Goal: Task Accomplishment & Management: Use online tool/utility

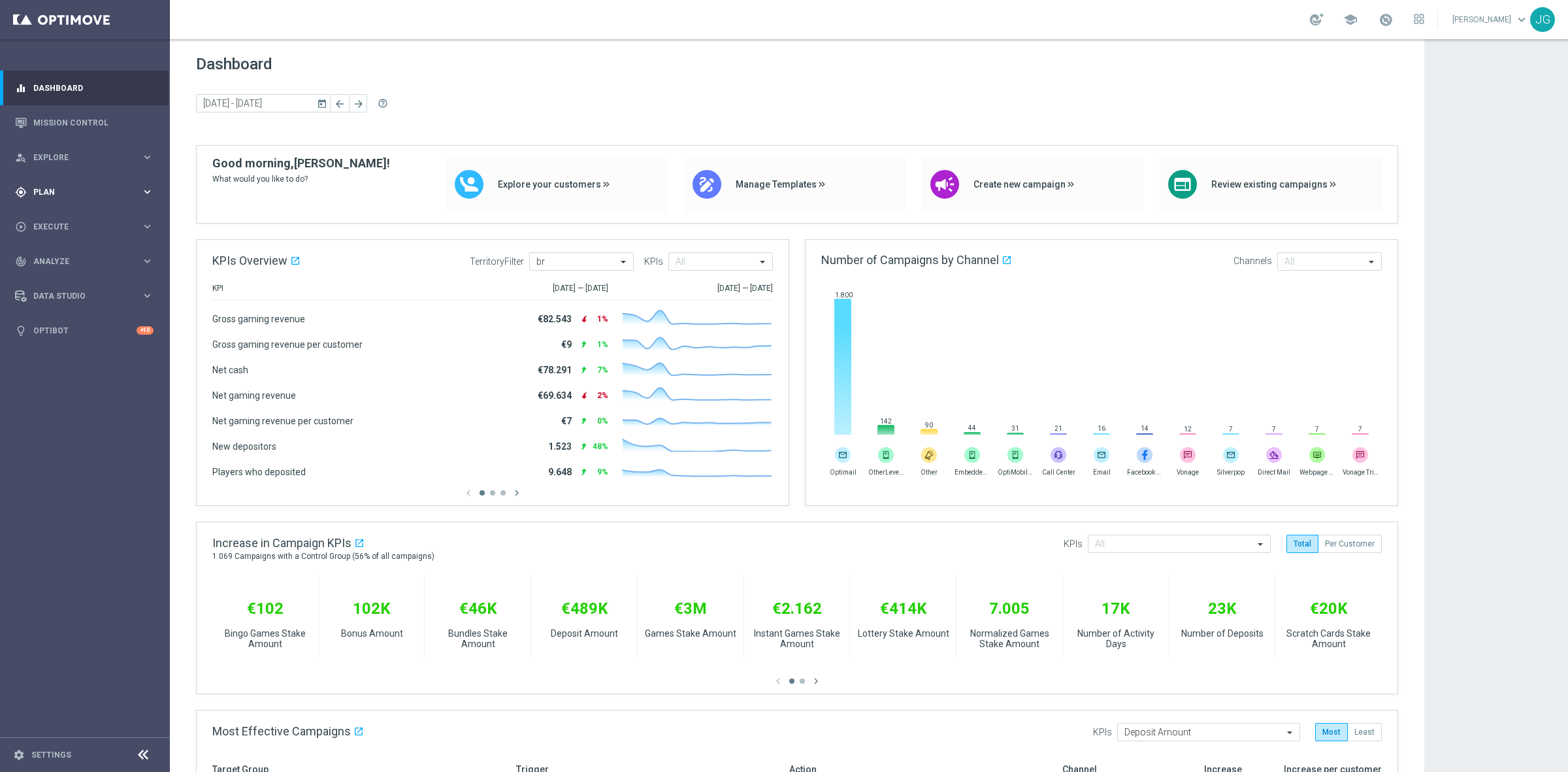
click at [77, 197] on div "gps_fixed Plan keyboard_arrow_right" at bounding box center [84, 192] width 169 height 34
click at [66, 251] on accordion "Templates keyboard_arrow_right Optimail OptiMobile In-App OptiMobile Push Embed…" at bounding box center [101, 258] width 134 height 20
click at [66, 256] on span "Templates" at bounding box center [81, 257] width 94 height 8
click at [63, 278] on link "Optimail" at bounding box center [88, 278] width 95 height 10
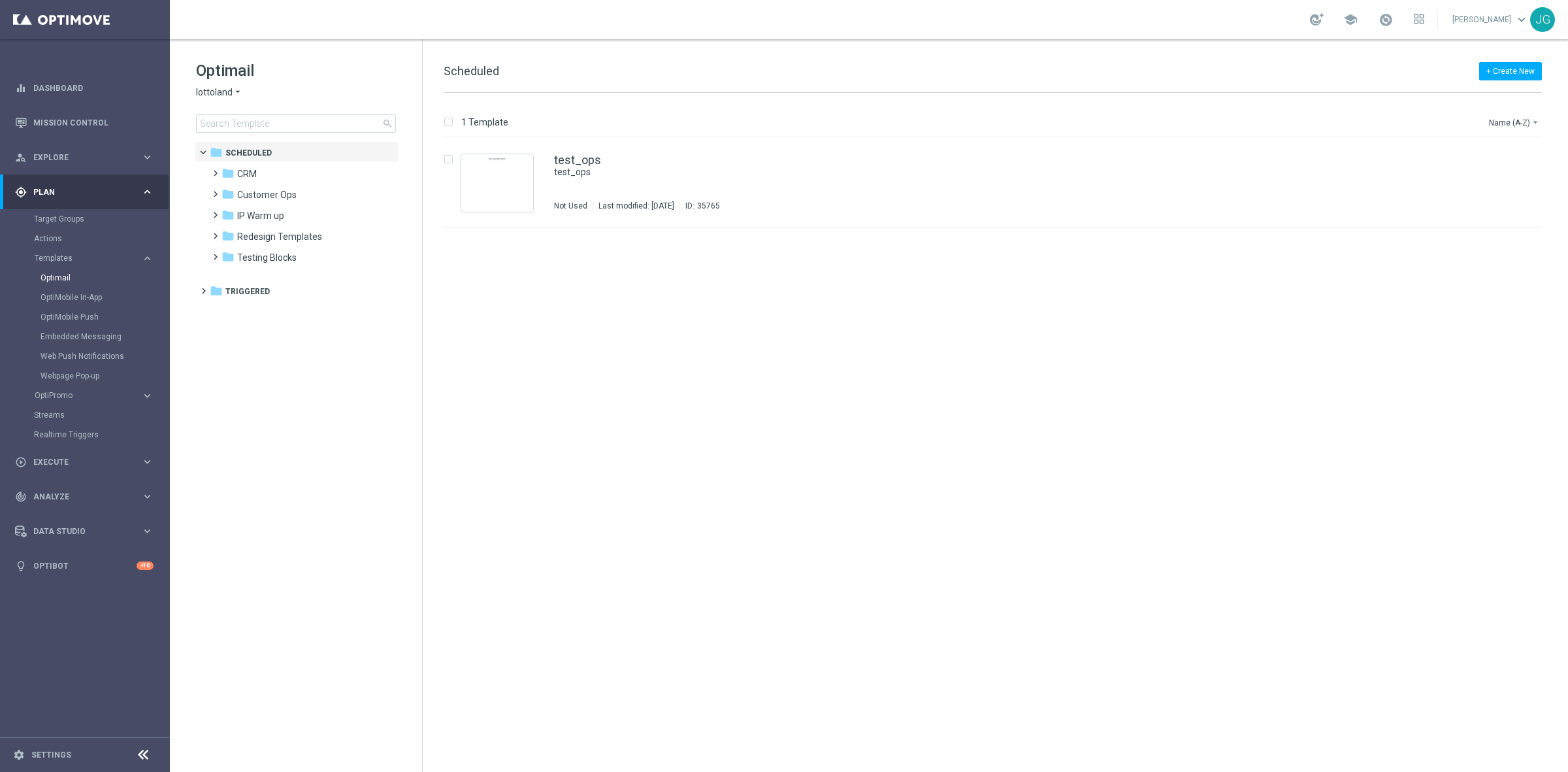
click at [227, 95] on span "lottoland" at bounding box center [214, 92] width 37 height 12
click at [0, 0] on span "Sorteonline.bet.br" at bounding box center [0, 0] width 0 height 0
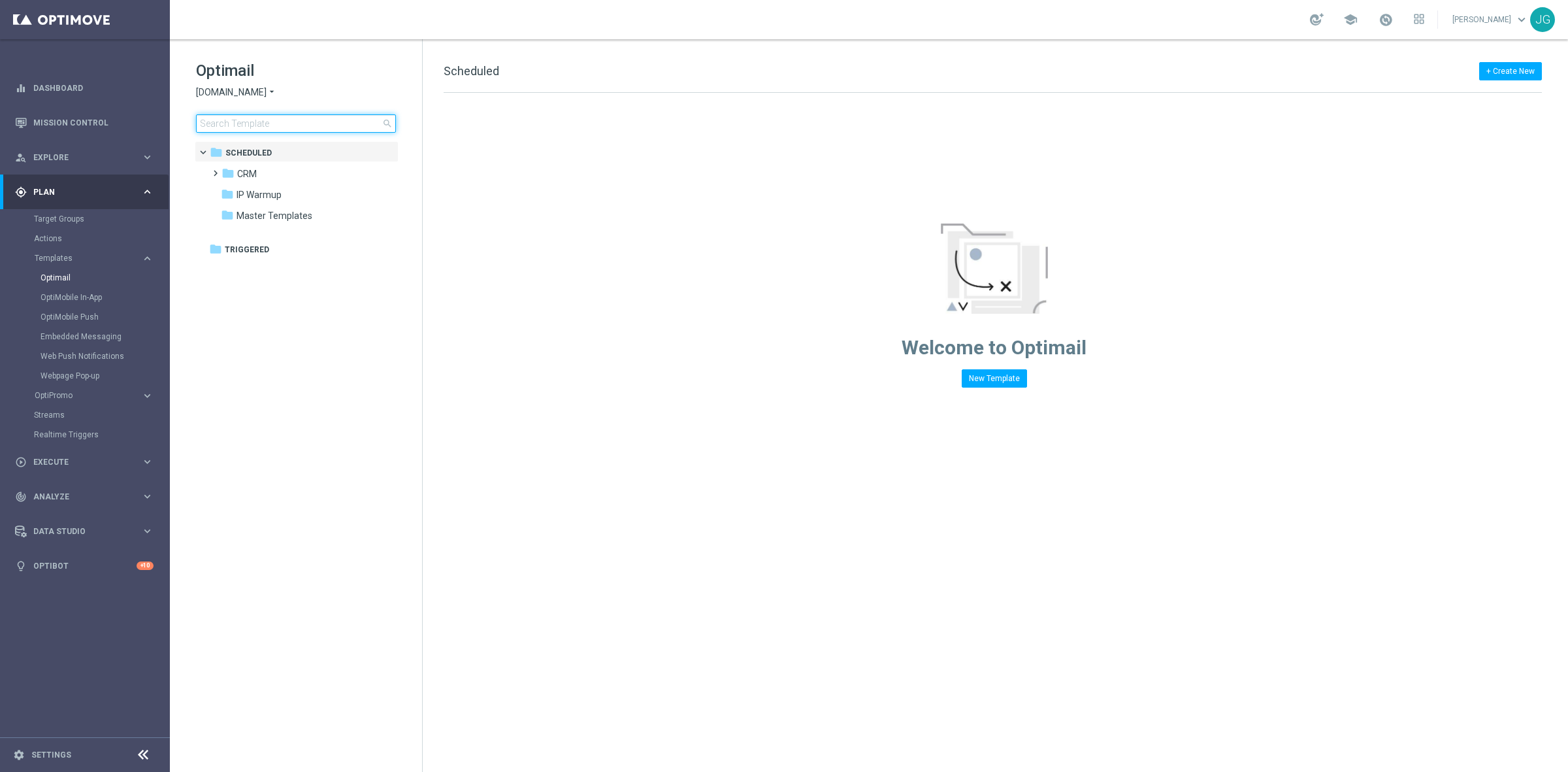
click at [250, 116] on input at bounding box center [296, 123] width 200 height 18
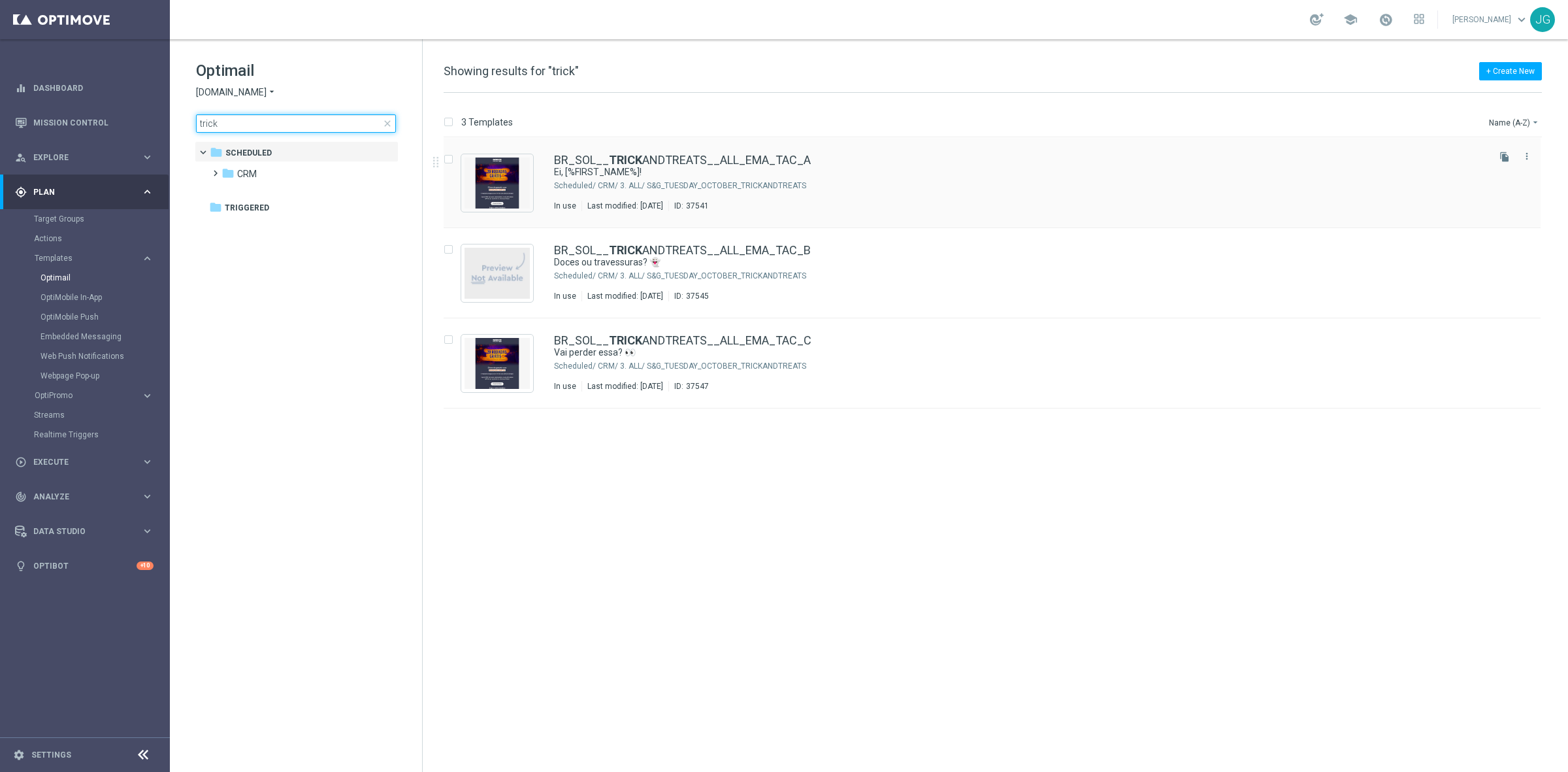
type input "trick"
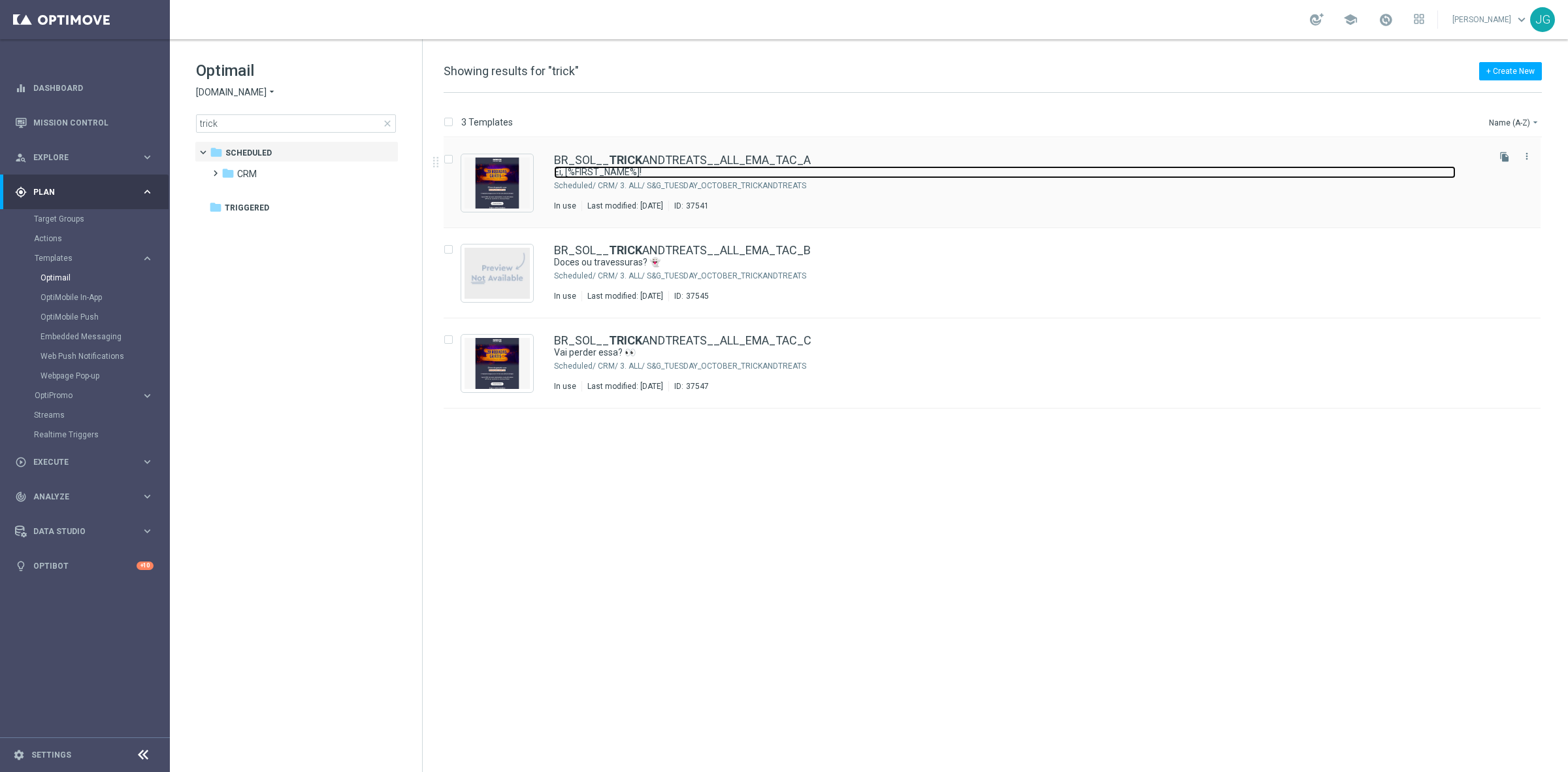
click at [709, 176] on link "Ei, [%FIRST_NAME%]!" at bounding box center [1005, 172] width 901 height 12
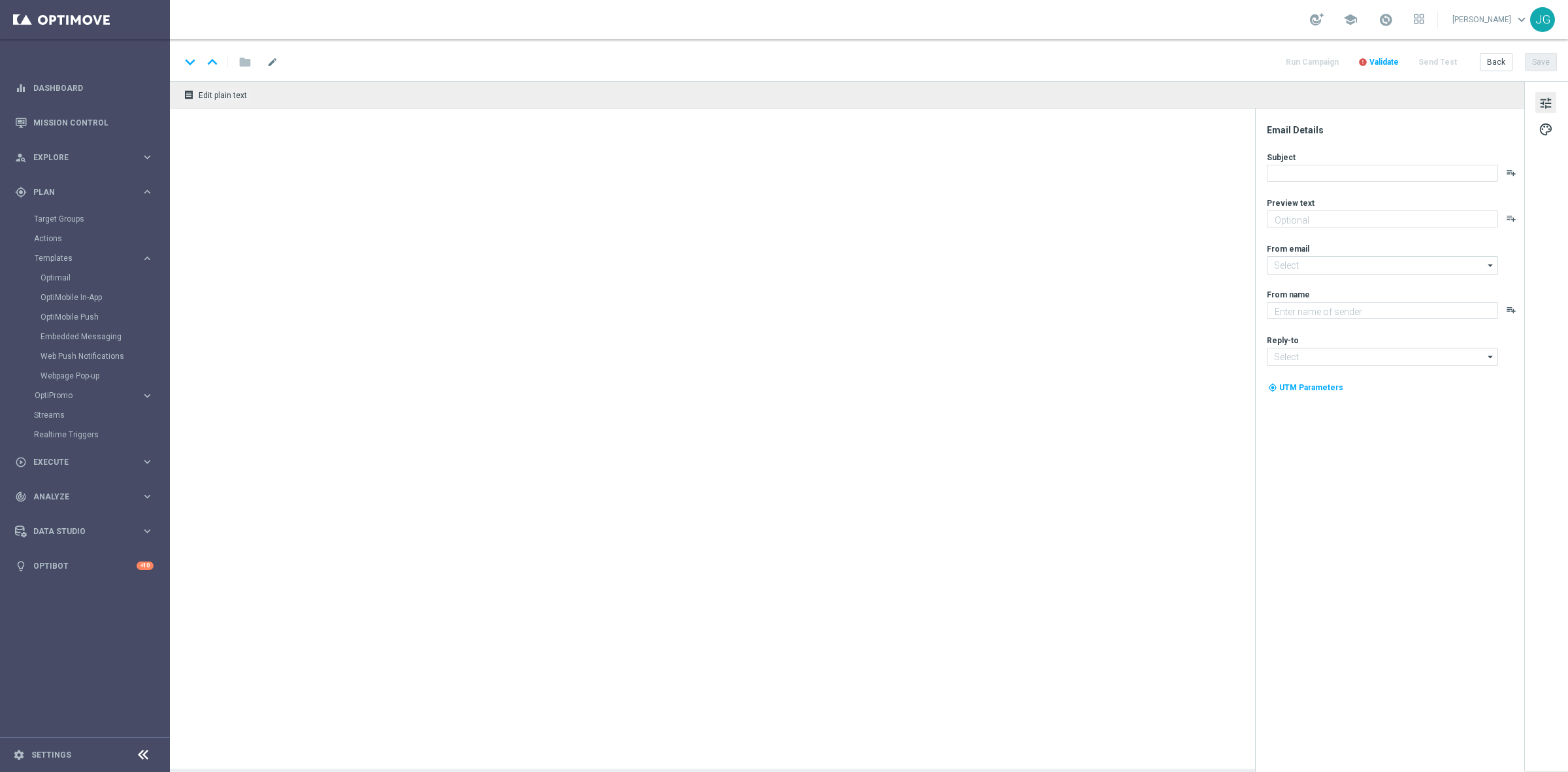
type textarea "Aqui tem 20 rodadas grátis 🔥"
type input "[EMAIL_ADDRESS][DOMAIN_NAME]"
type textarea "Sorte Online Betz"
type input "[EMAIL_ADDRESS][DOMAIN_NAME]"
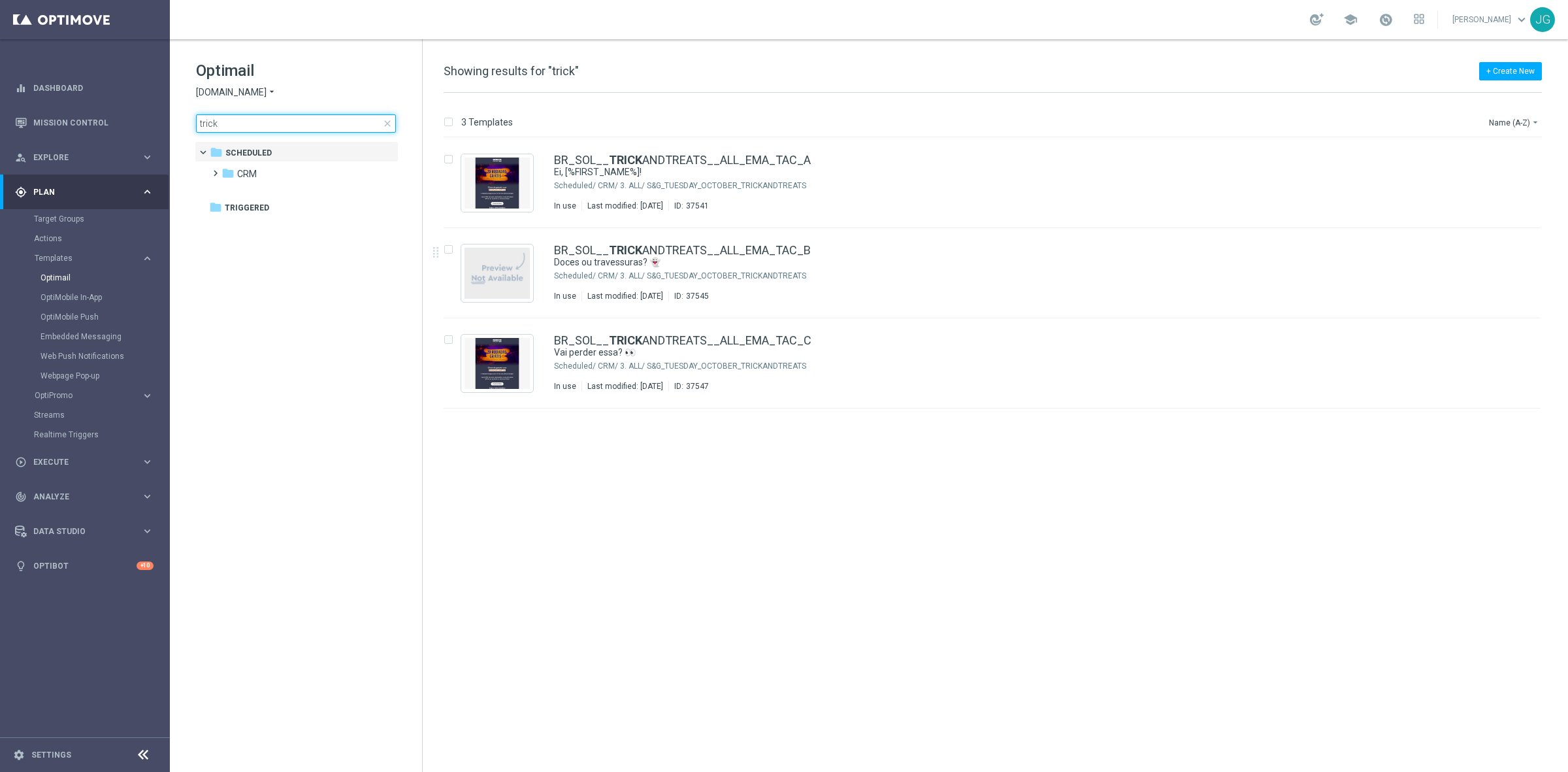
click at [218, 121] on input "trick" at bounding box center [296, 123] width 200 height 18
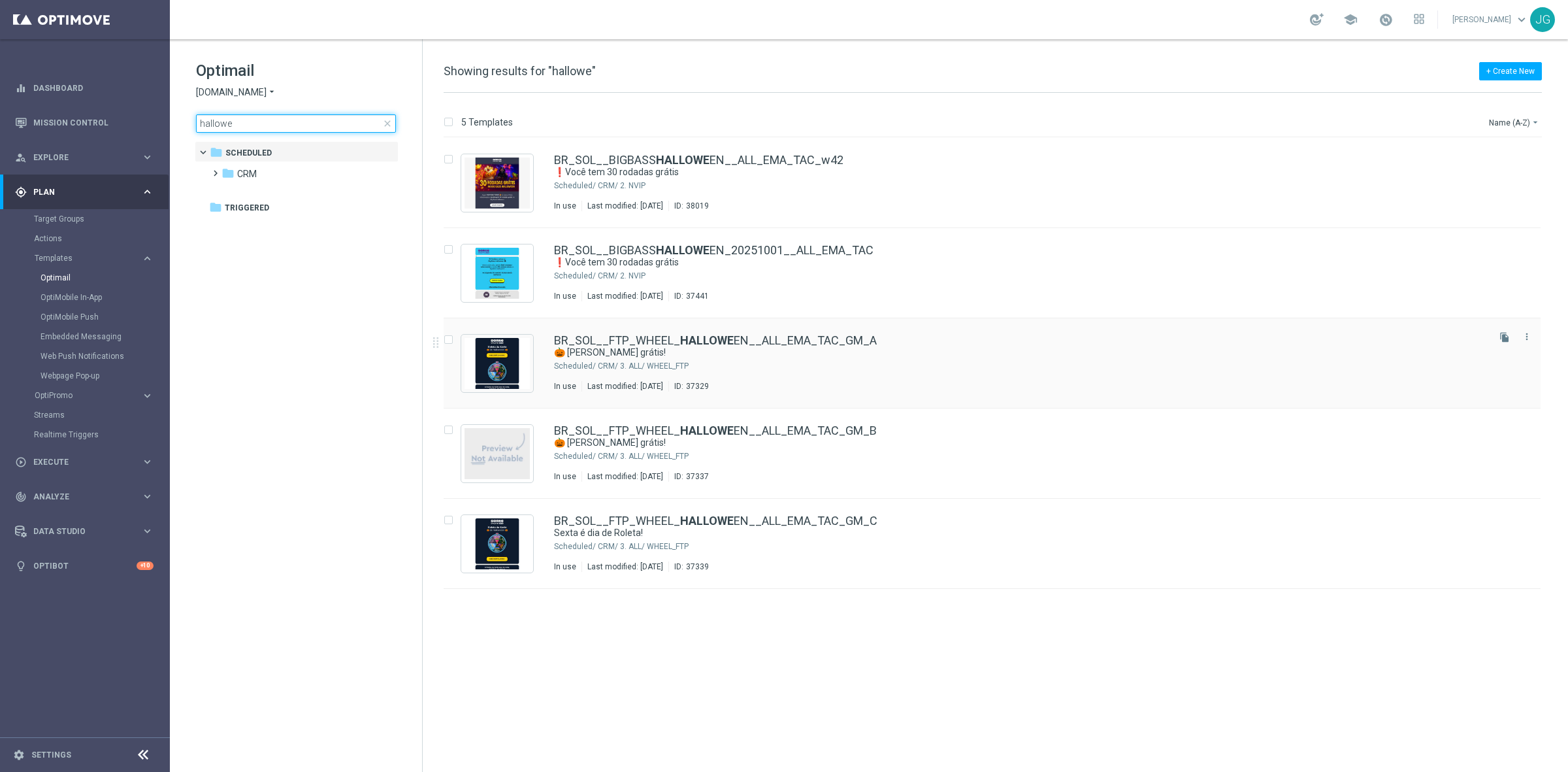
type input "hallowe"
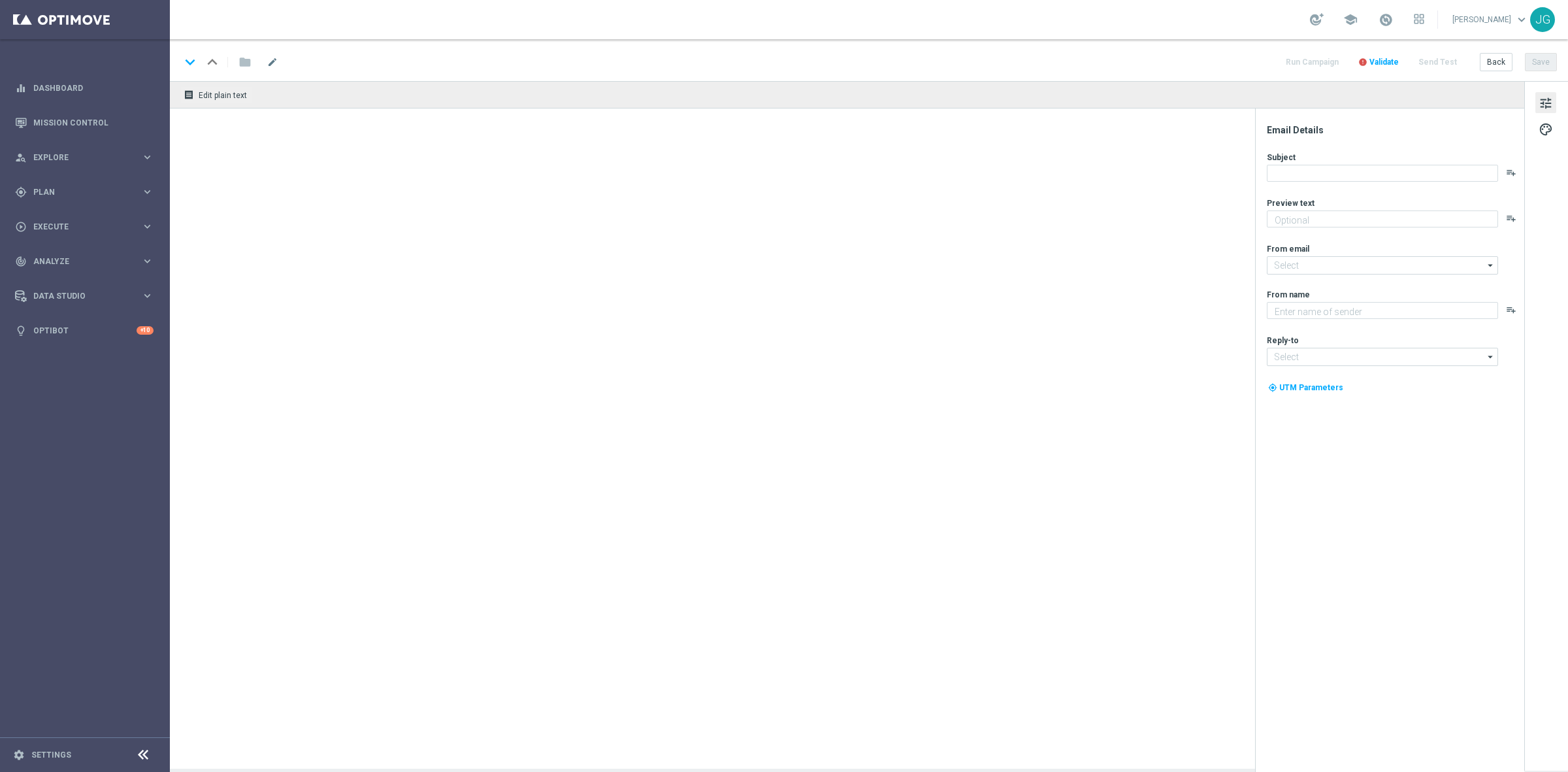
type textarea "Aqui tem 20 rodadas grátis 🔥"
type input "[EMAIL_ADDRESS][DOMAIN_NAME]"
type textarea "Sorte Online Betz"
type input "[EMAIL_ADDRESS][DOMAIN_NAME]"
type textarea "Aqui tem 20 rodadas grátis 🔥"
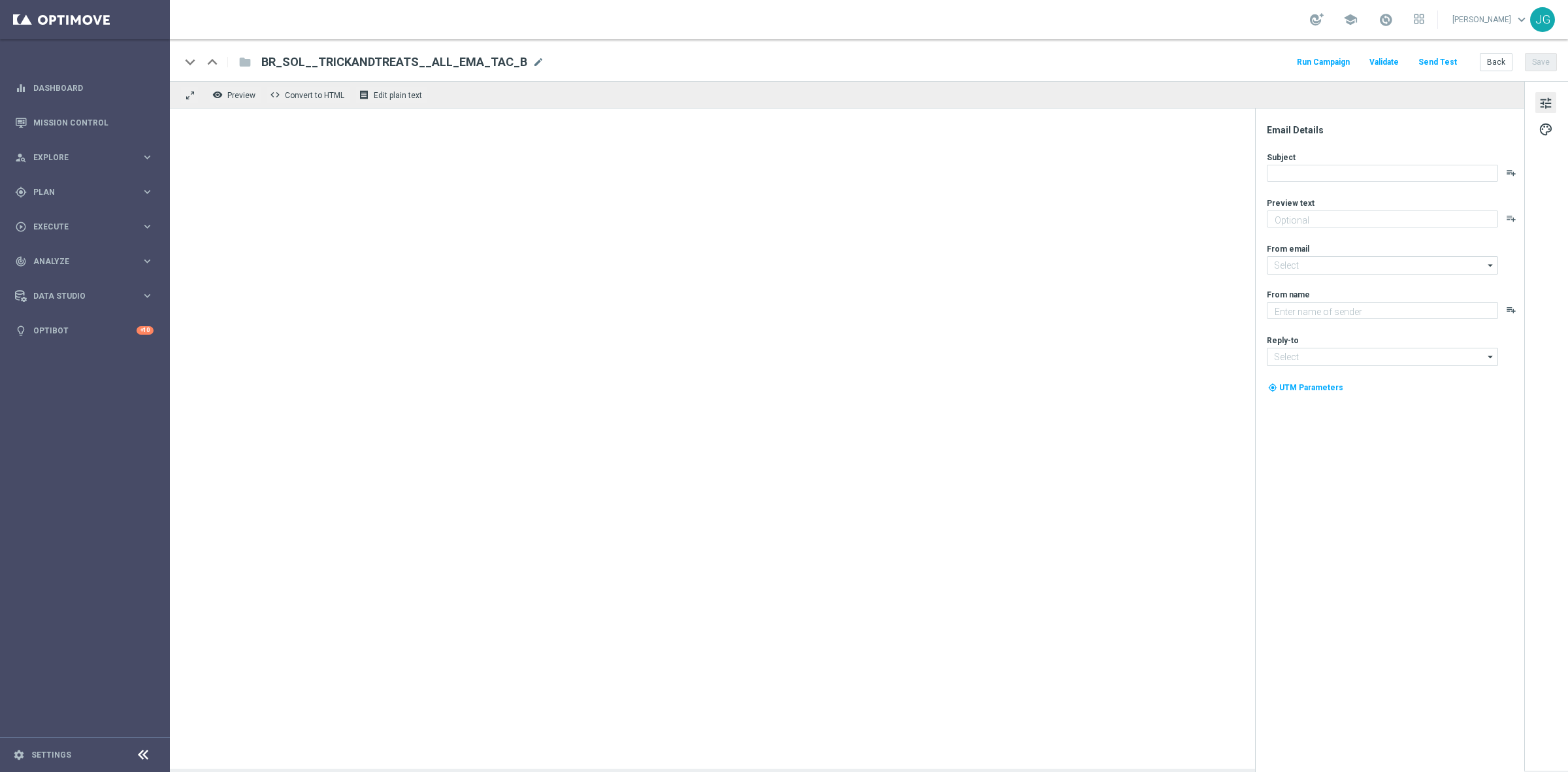
type input "[EMAIL_ADDRESS][DOMAIN_NAME]"
type textarea "Sorte Online Betz"
type input "[EMAIL_ADDRESS][DOMAIN_NAME]"
